Goal: Answer question/provide support

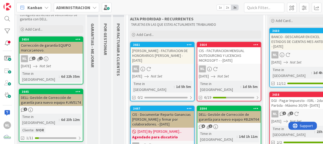
scroll to position [54, 0]
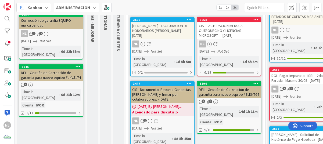
click at [232, 48] on link "3664 CIS - FACTURACION MENSUAL OUTSOURCING Y LICENCIAS MICROSOFT - - 01/09/2025…" at bounding box center [229, 47] width 65 height 60
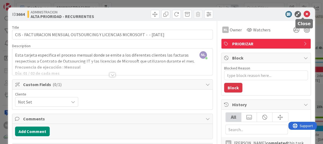
click at [304, 14] on icon at bounding box center [307, 14] width 6 height 6
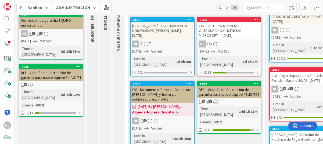
click at [157, 86] on div "CIS - Documentar Reparto Ganancias Q Anterior y firmar por colaboradores. - 07/…" at bounding box center [162, 94] width 63 height 17
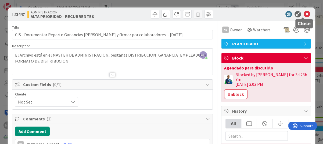
click at [304, 14] on icon at bounding box center [307, 14] width 6 height 6
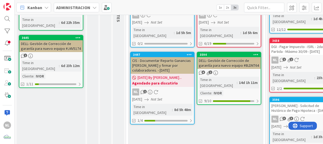
scroll to position [56, 0]
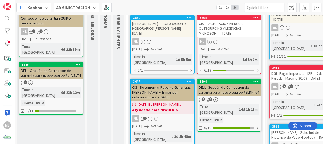
click at [236, 98] on div "6 1" at bounding box center [228, 100] width 63 height 5
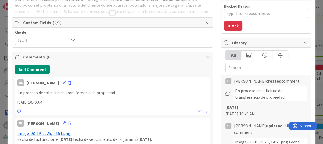
scroll to position [81, 0]
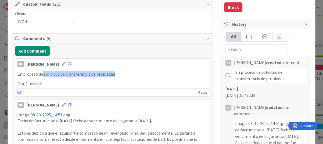
drag, startPoint x: 42, startPoint y: 74, endPoint x: 124, endPoint y: 72, distance: 81.2
click at [124, 72] on p "En proceso de solicitud de transferencia de propiedad" at bounding box center [112, 74] width 190 height 6
drag, startPoint x: 124, startPoint y: 72, endPoint x: 111, endPoint y: 73, distance: 12.4
copy p "solicitud de transferencia de propiedad"
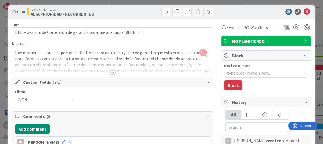
scroll to position [0, 0]
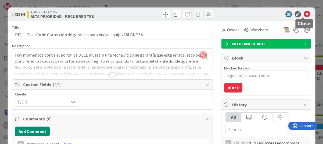
click at [304, 12] on icon at bounding box center [307, 14] width 6 height 6
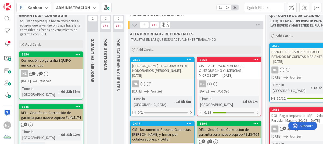
scroll to position [2, 0]
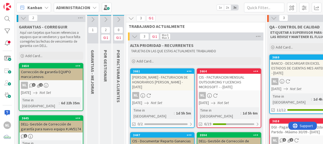
click at [107, 19] on icon at bounding box center [106, 20] width 6 height 6
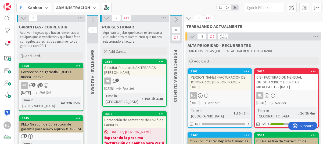
click at [93, 18] on icon at bounding box center [93, 20] width 6 height 6
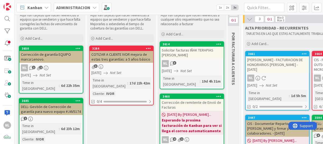
scroll to position [29, 0]
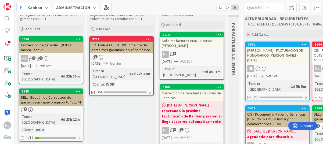
click at [50, 95] on div "DELL- Gestión de Corrección de garantía para nuevo equipo #J4V5174" at bounding box center [50, 100] width 63 height 12
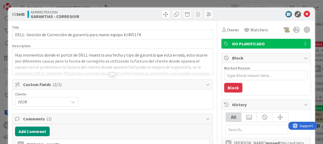
type textarea "x"
click at [12, 12] on span "ID 3645" at bounding box center [18, 14] width 13 height 6
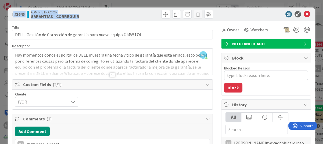
drag, startPoint x: 13, startPoint y: 13, endPoint x: 83, endPoint y: 15, distance: 70.5
click at [83, 15] on div "ID 3645 ADMINISTRACION GARANTIAS - CORREGUIR" at bounding box center [61, 14] width 99 height 9
drag, startPoint x: 83, startPoint y: 15, endPoint x: 67, endPoint y: 16, distance: 16.1
copy div "D 3645 ADMINISTRACION GARANTIAS - CORREGUIR"
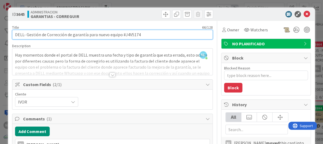
drag, startPoint x: 124, startPoint y: 36, endPoint x: 144, endPoint y: 36, distance: 20.7
click at [144, 36] on input "DELL- Gestión de Corrección de garantía para nuevo equipo #J4V5174" at bounding box center [112, 35] width 201 height 10
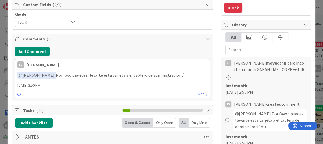
scroll to position [81, 0]
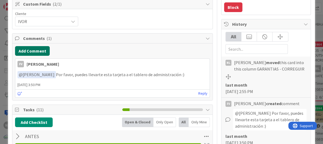
click at [30, 47] on button "Add Comment" at bounding box center [32, 51] width 35 height 10
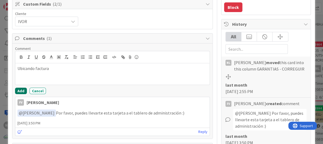
click at [22, 91] on button "Add" at bounding box center [21, 91] width 12 height 6
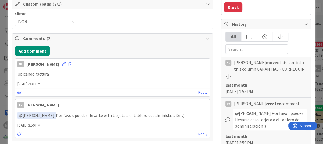
scroll to position [0, 0]
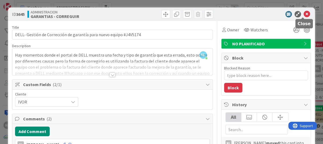
click at [304, 15] on icon at bounding box center [307, 14] width 6 height 6
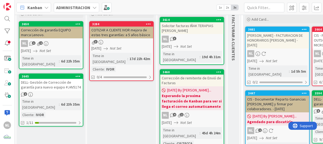
scroll to position [54, 0]
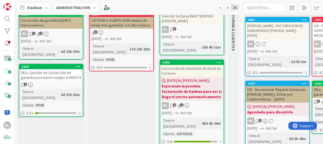
click at [56, 33] on div "NL 1 2" at bounding box center [50, 33] width 63 height 7
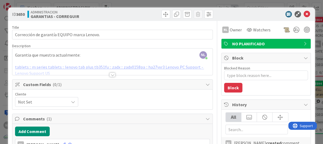
click at [16, 12] on span "ID 3650" at bounding box center [18, 14] width 13 height 6
click at [101, 69] on div at bounding box center [112, 69] width 200 height 14
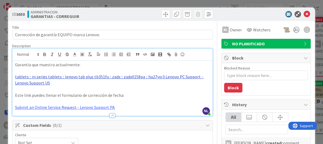
click at [59, 77] on link "tablets :: m series tablets :: lenovo tab plus tb351fu :: zadx :: zadx0158pa ::…" at bounding box center [109, 80] width 189 height 12
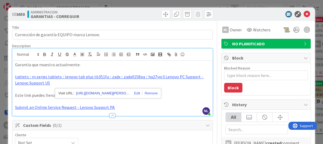
click at [105, 94] on link "https://pcsupport.lenovo.com/us/en/products/tablets/m-series-tablets/lenovo-tab…" at bounding box center [103, 93] width 54 height 7
click at [169, 125] on span "Custom Fields ( 0/1 )" at bounding box center [113, 125] width 180 height 6
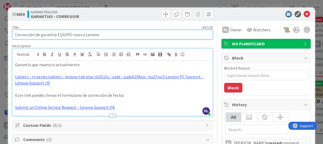
click at [164, 32] on input "Corrección de garantía EQUIPO marca Lenovo." at bounding box center [112, 35] width 201 height 10
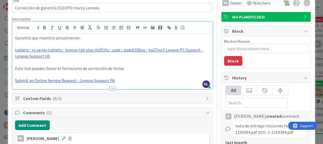
click at [154, 70] on p "Este link puedes llenar el formulario de corrección de fecha:" at bounding box center [112, 69] width 195 height 6
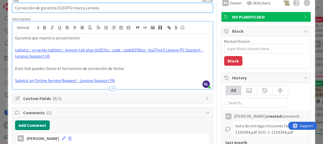
click at [187, 9] on input "Corrección de garantía EQUIPO marca Lenovo." at bounding box center [112, 8] width 201 height 10
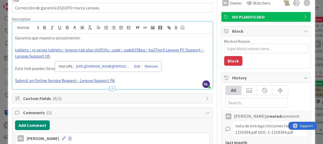
click at [179, 66] on p "Este link puedes llenar el formulario de corrección de fecha:" at bounding box center [112, 69] width 195 height 6
click at [56, 51] on link "tablets :: m series tablets :: lenovo tab plus tb351fu :: zadx :: zadx0158pa ::…" at bounding box center [109, 53] width 189 height 12
click at [19, 50] on link "tablets :: m series tablets :: lenovo tab plus tb351fu :: zadx :: zadx0158pa ::…" at bounding box center [109, 53] width 189 height 12
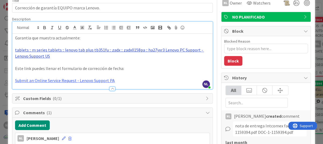
click at [170, 50] on link "tablets :: m series tablets :: lenovo tab plus tb351fu :: zadx :: zadx0158pa ::…" at bounding box center [109, 53] width 189 height 12
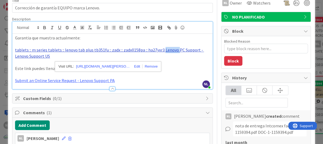
click at [170, 50] on link "tablets :: m series tablets :: lenovo tab plus tb351fu :: zadx :: zadx0158pa ::…" at bounding box center [109, 53] width 189 height 12
click at [112, 67] on link "https://pcsupport.lenovo.com/us/en/products/tablets/m-series-tablets/lenovo-tab…" at bounding box center [103, 66] width 54 height 7
click at [162, 81] on p "Submit an Online Service Request - Lenovo Support PA" at bounding box center [112, 81] width 195 height 6
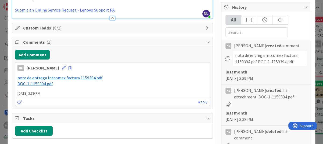
scroll to position [134, 0]
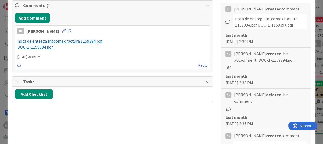
click at [36, 41] on span "nota de entrega Intcomex factura 1159394.pdf" at bounding box center [59, 40] width 85 height 5
click at [26, 47] on span "DOC-1-1159394.pdf" at bounding box center [34, 46] width 35 height 5
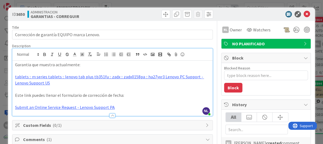
scroll to position [27, 0]
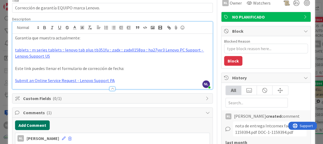
click at [33, 125] on button "Add Comment" at bounding box center [32, 126] width 35 height 10
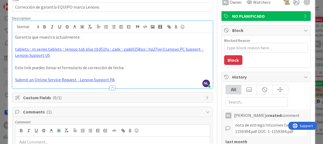
scroll to position [81, 0]
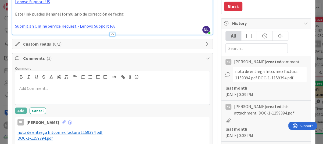
click at [34, 86] on p at bounding box center [112, 88] width 190 height 6
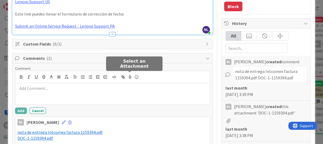
click at [130, 76] on icon at bounding box center [130, 77] width 6 height 8
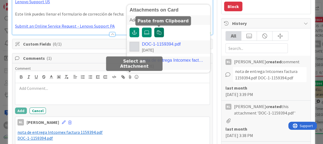
click at [157, 32] on icon "button" at bounding box center [159, 32] width 4 height 4
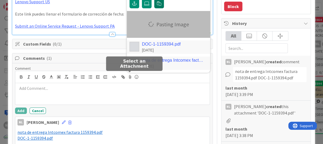
type textarea "x"
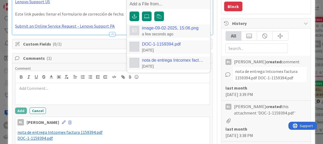
click at [25, 89] on p at bounding box center [112, 88] width 190 height 6
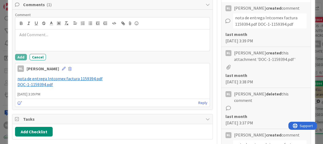
scroll to position [108, 0]
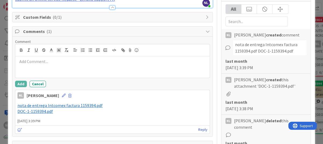
click at [31, 59] on p at bounding box center [112, 62] width 190 height 6
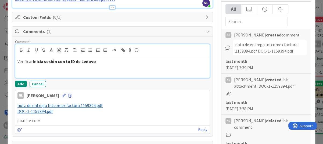
click at [32, 61] on p "Verificar Inicia sesión con tu ID de Lenovo" at bounding box center [112, 62] width 190 height 6
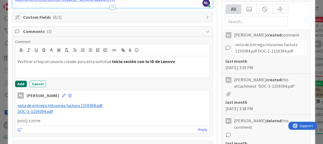
click at [20, 83] on button "Add" at bounding box center [21, 84] width 12 height 6
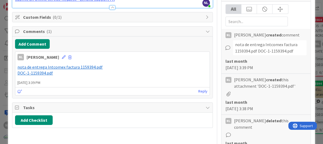
type textarea "x"
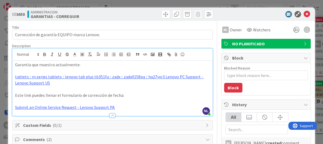
scroll to position [0, 0]
click at [34, 109] on link "Submit an Online Service Request - Lenovo Support PA" at bounding box center [65, 107] width 100 height 5
click at [69, 118] on link "https://support.lenovo.com/pa/es/servicerequest?ProblemType=/warranty/" at bounding box center [50, 117] width 37 height 7
